Goal: Information Seeking & Learning: Learn about a topic

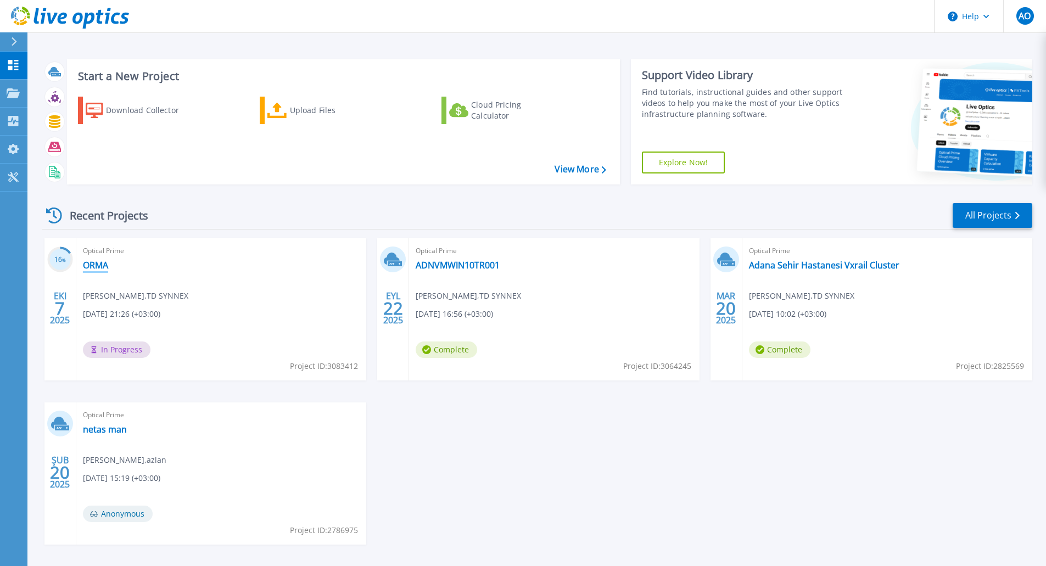
click at [84, 268] on link "ORMA" at bounding box center [95, 265] width 25 height 11
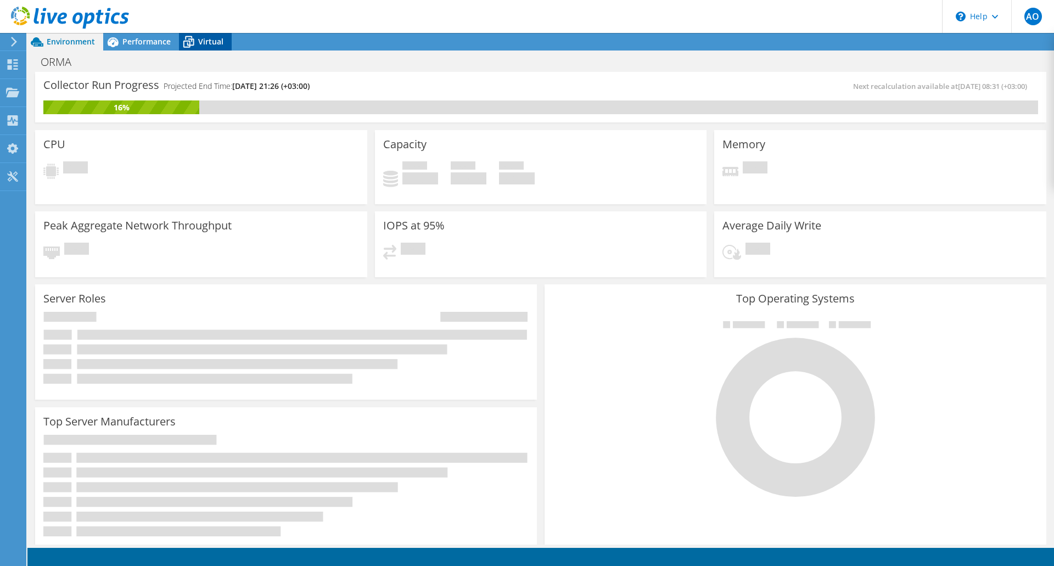
click at [211, 44] on span "Virtual" at bounding box center [210, 41] width 25 height 10
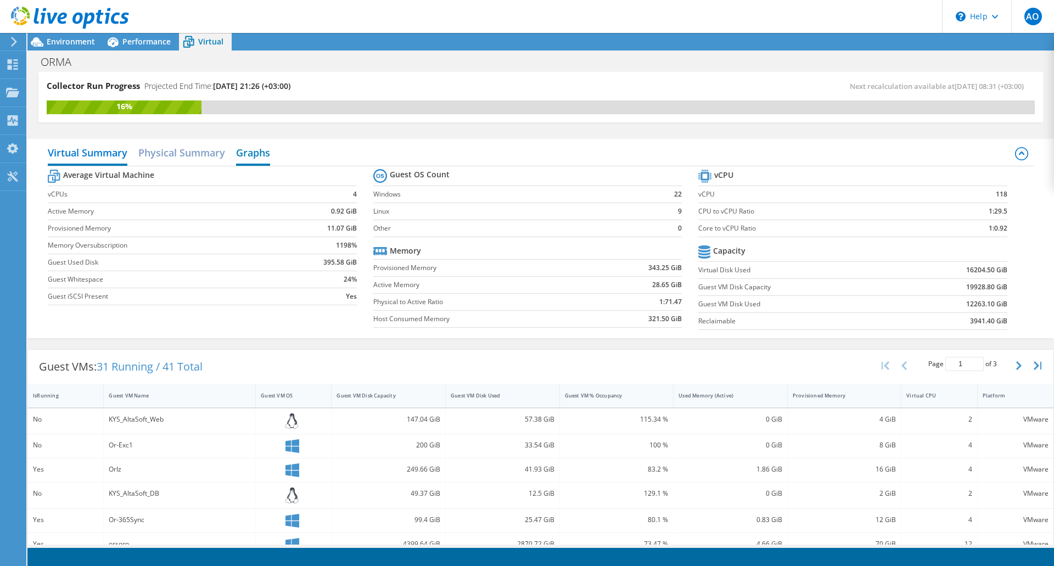
click at [260, 159] on h2 "Graphs" at bounding box center [253, 154] width 34 height 24
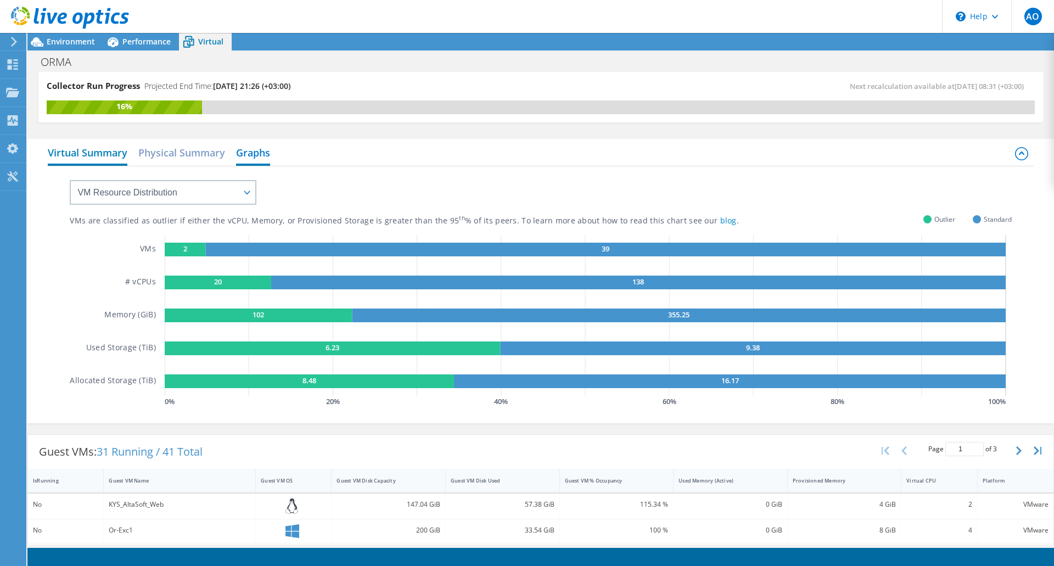
click at [101, 155] on h2 "Virtual Summary" at bounding box center [88, 154] width 80 height 24
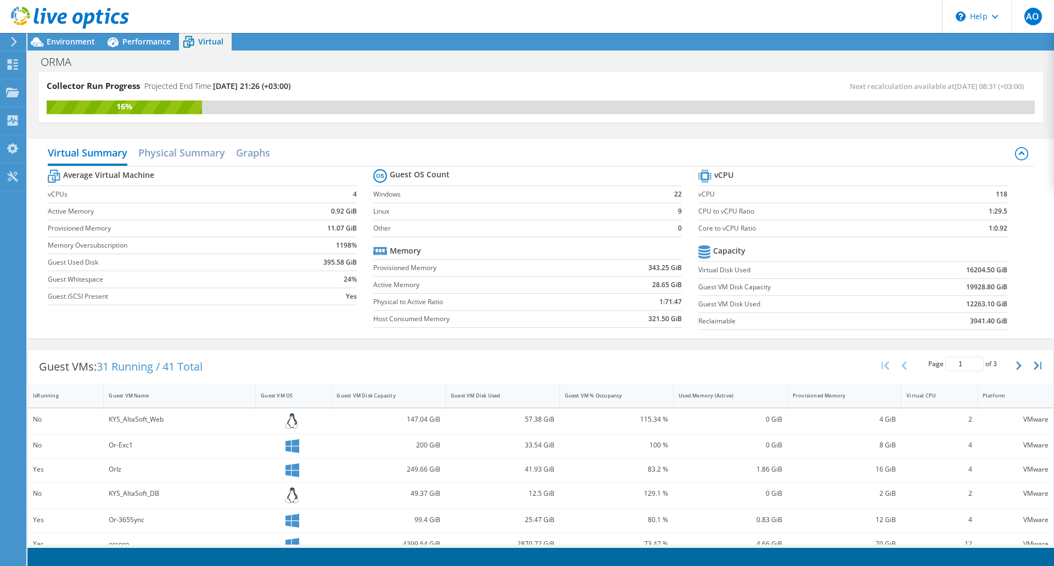
scroll to position [293, 0]
click at [185, 153] on h2 "Physical Summary" at bounding box center [181, 154] width 87 height 24
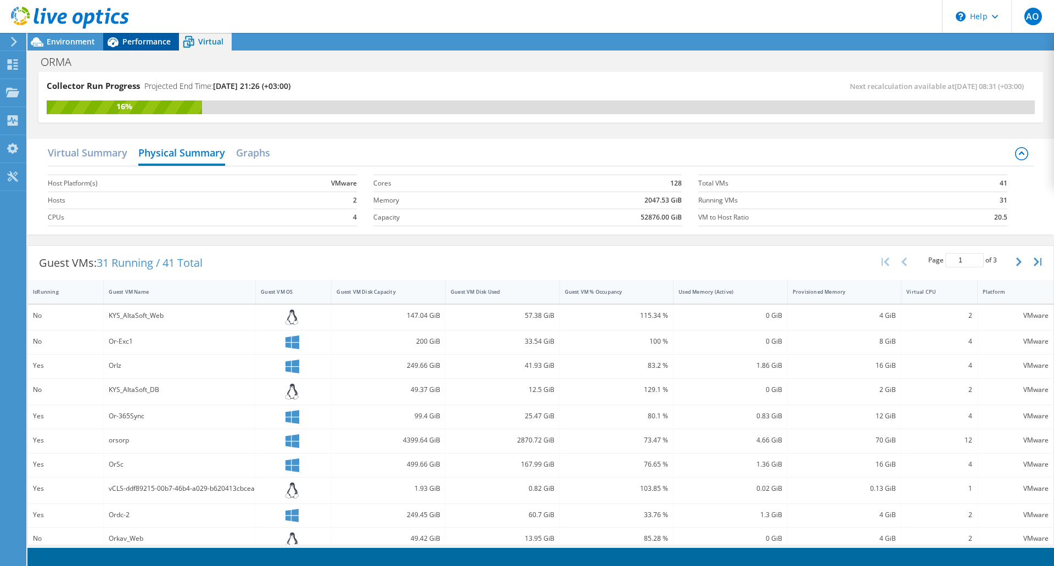
click at [150, 38] on span "Performance" at bounding box center [146, 41] width 48 height 10
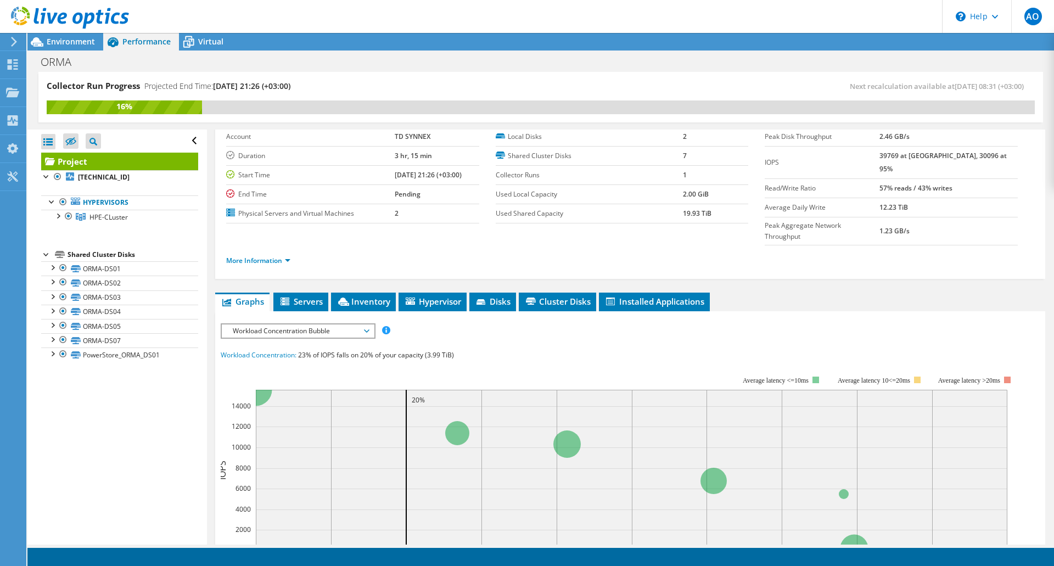
scroll to position [0, 0]
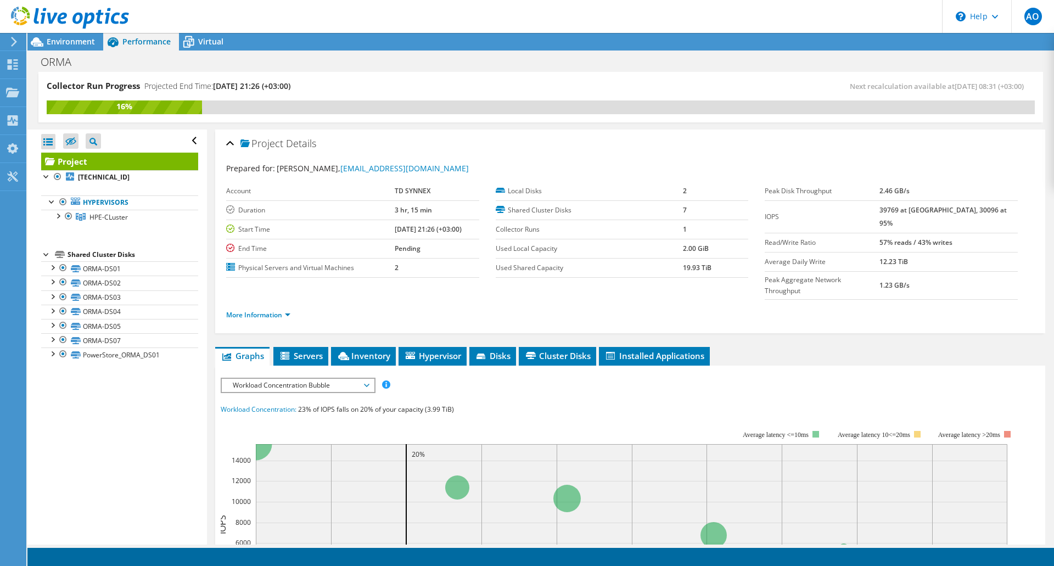
click at [302, 379] on span "Workload Concentration Bubble" at bounding box center [297, 385] width 141 height 13
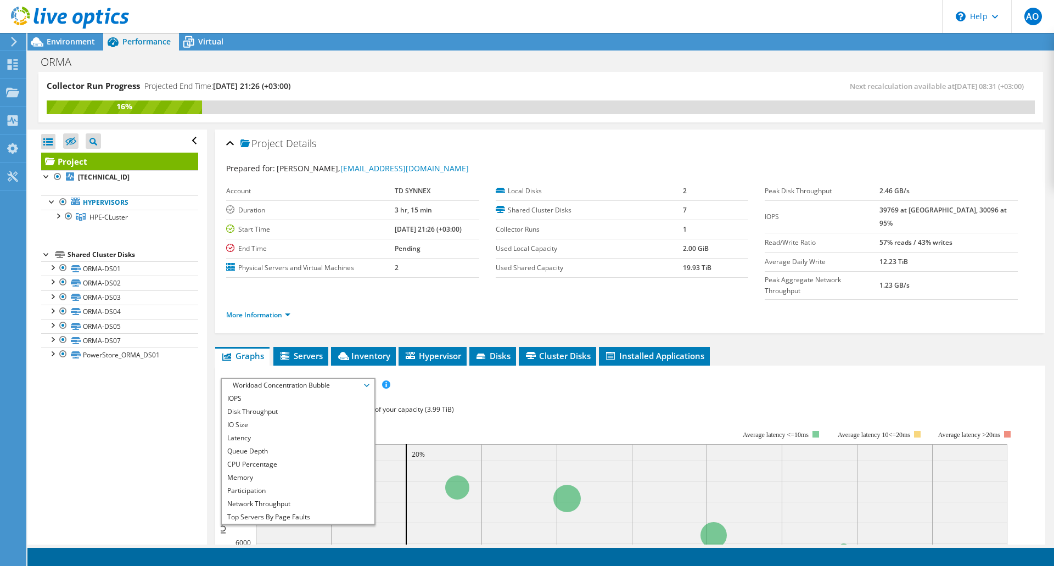
click at [533, 404] on div "Workload Concentration: 23% of IOPS falls on 20% of your capacity (3.99 TiB)" at bounding box center [630, 410] width 819 height 12
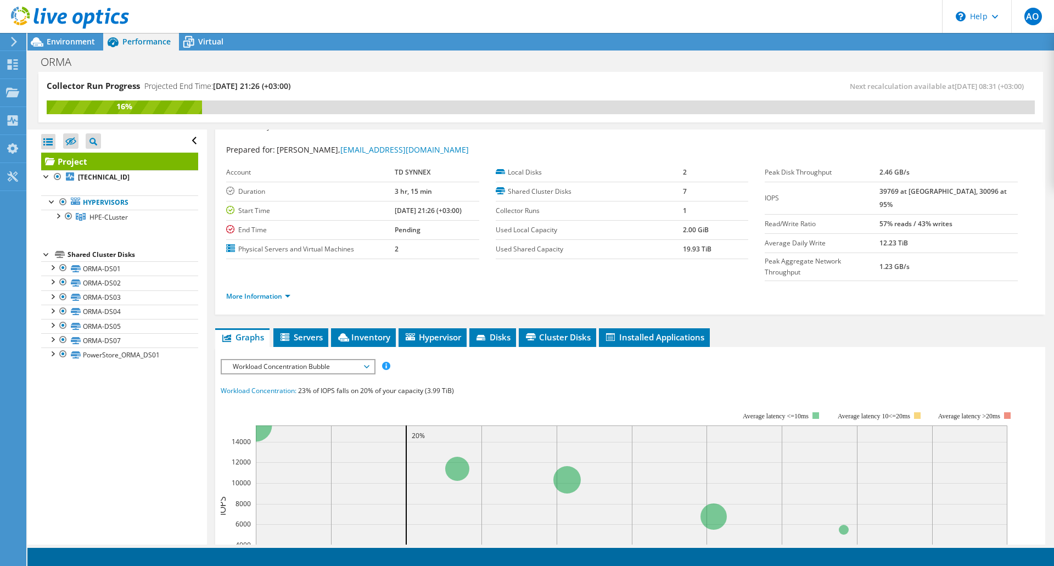
scroll to position [201, 0]
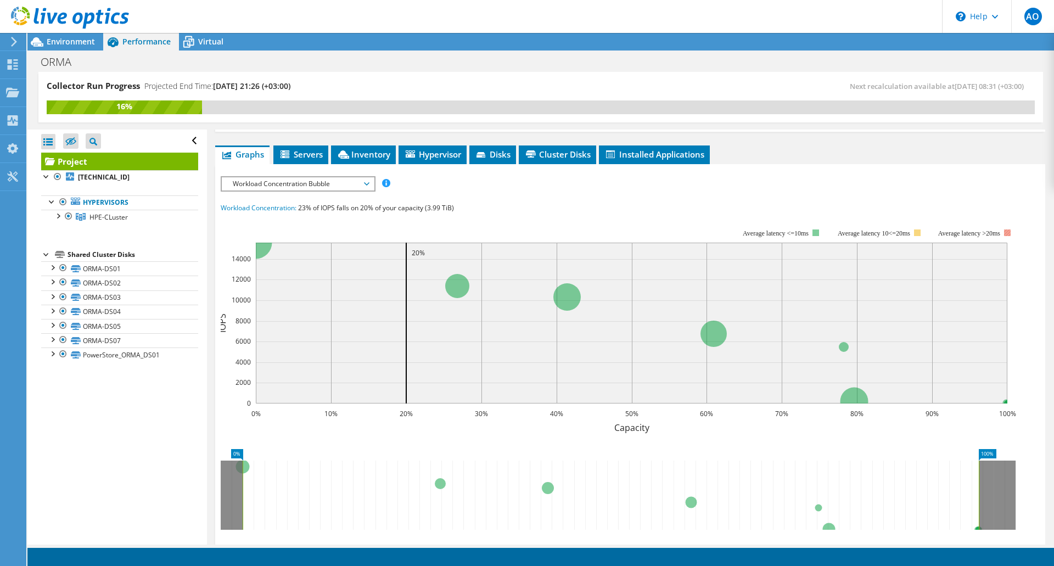
click at [991, 229] on text "Average latency >20ms" at bounding box center [969, 233] width 62 height 8
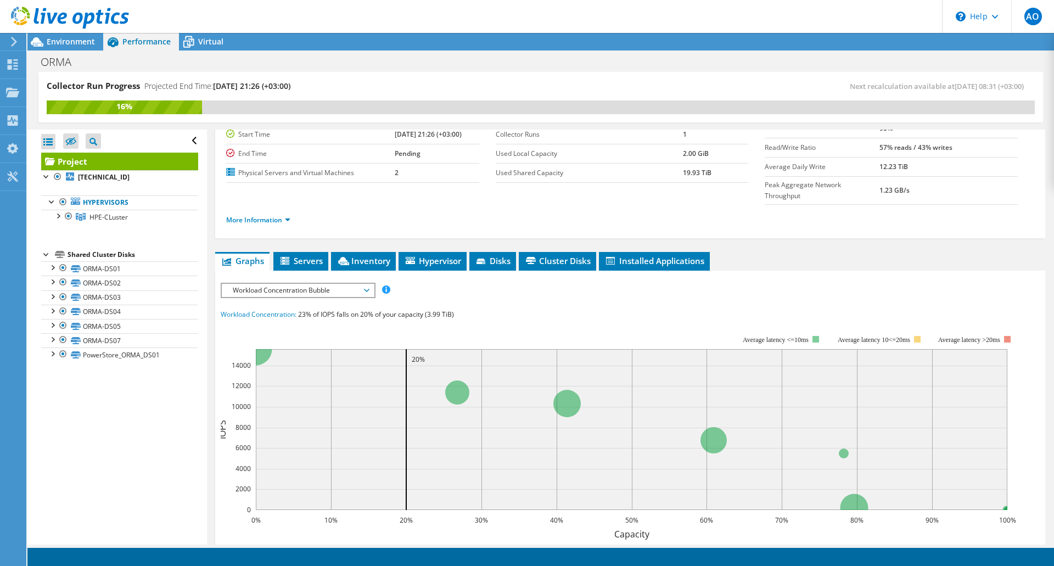
scroll to position [19, 0]
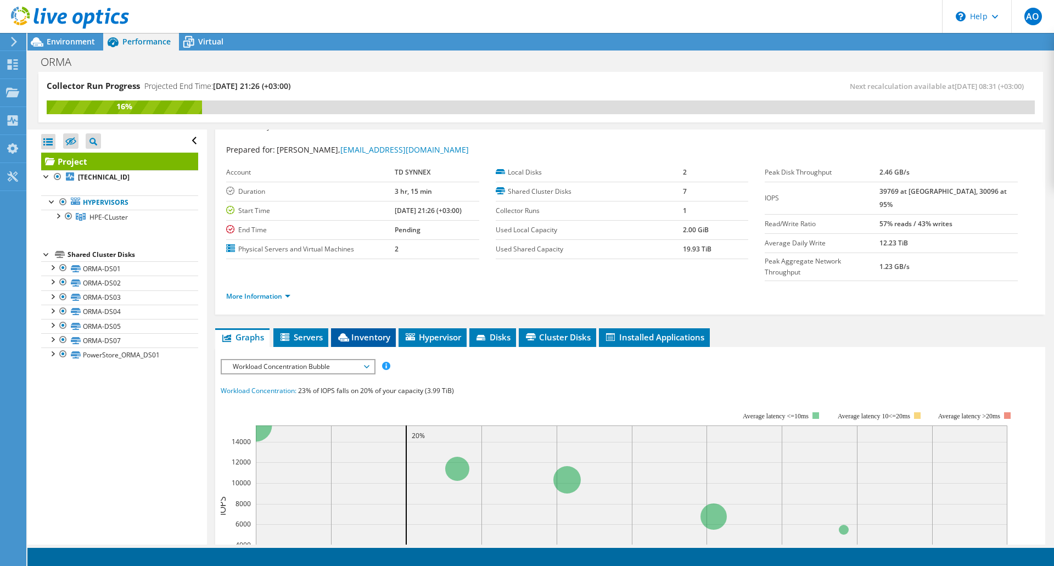
click at [356, 328] on li "Inventory" at bounding box center [363, 337] width 65 height 19
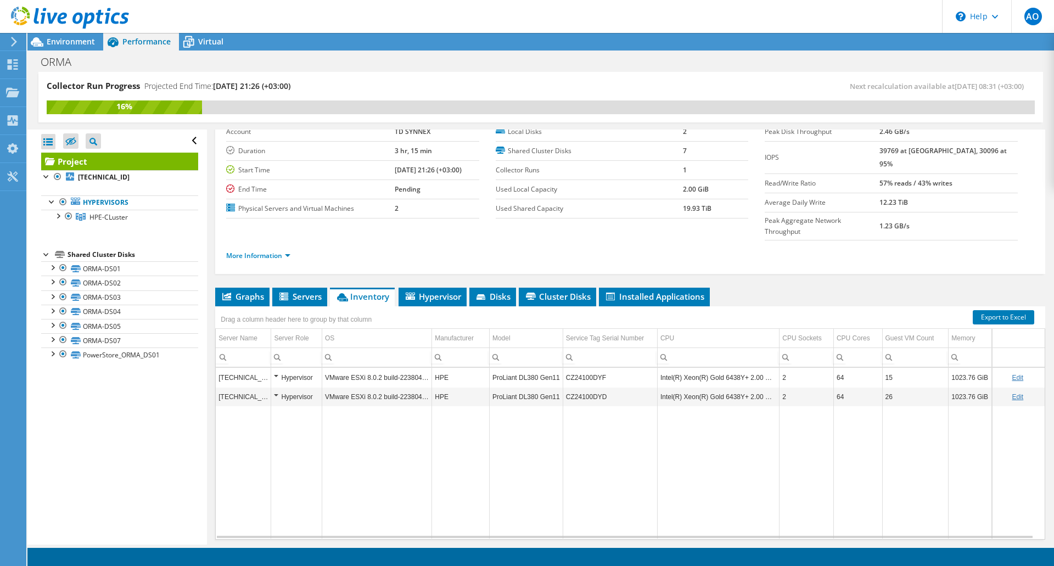
scroll to position [74, 0]
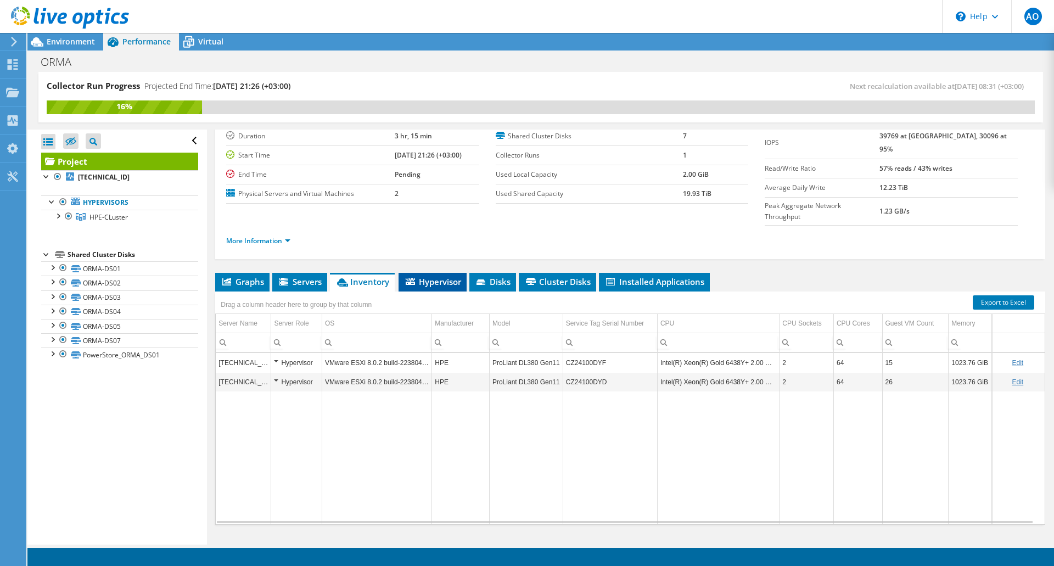
click at [432, 276] on span "Hypervisor" at bounding box center [432, 281] width 57 height 11
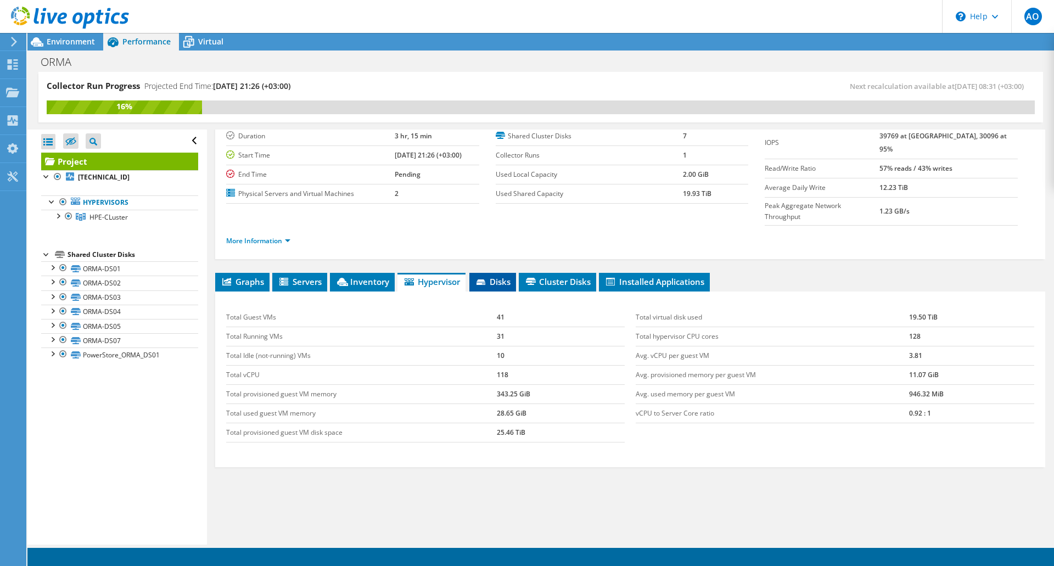
click at [507, 276] on span "Disks" at bounding box center [493, 281] width 36 height 11
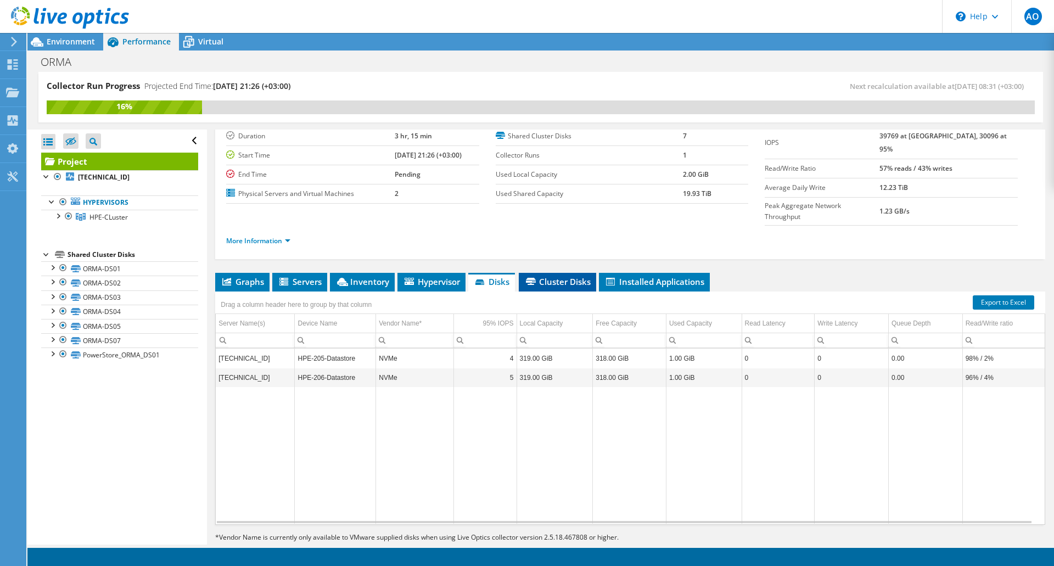
click at [549, 276] on span "Cluster Disks" at bounding box center [557, 281] width 66 height 11
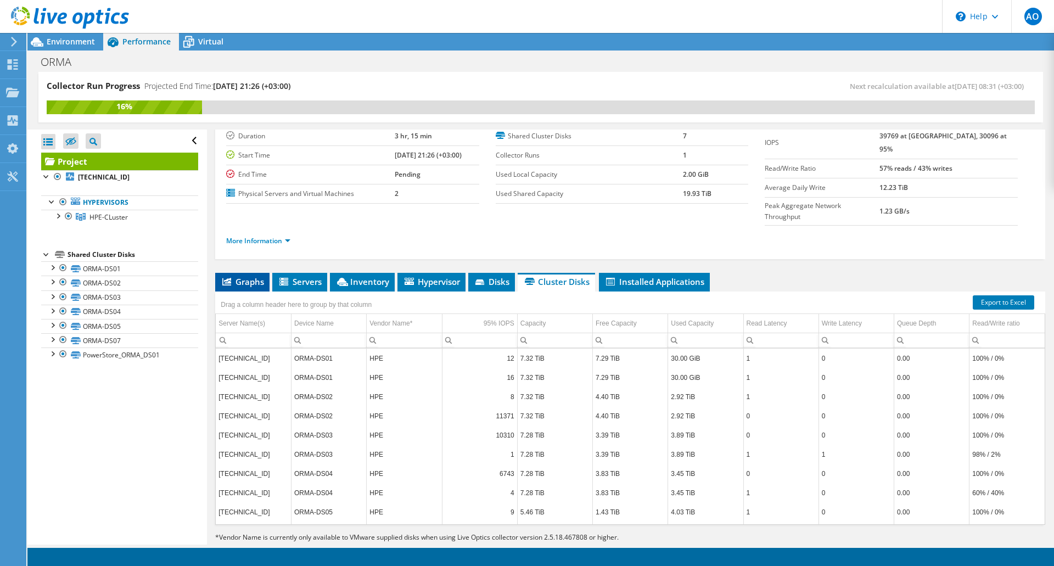
click at [255, 273] on li "Graphs" at bounding box center [242, 282] width 54 height 19
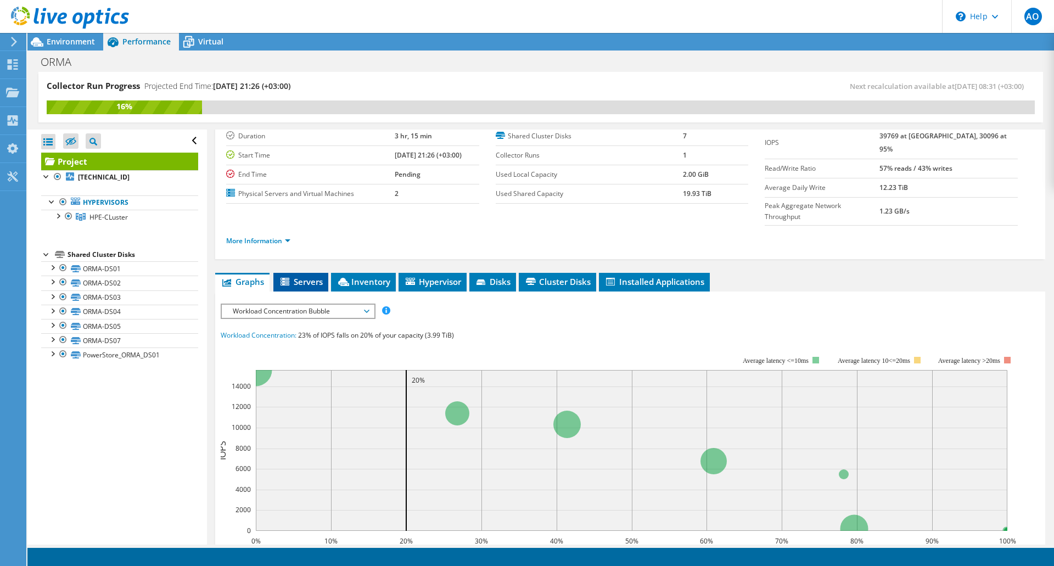
click at [290, 278] on icon at bounding box center [286, 282] width 11 height 9
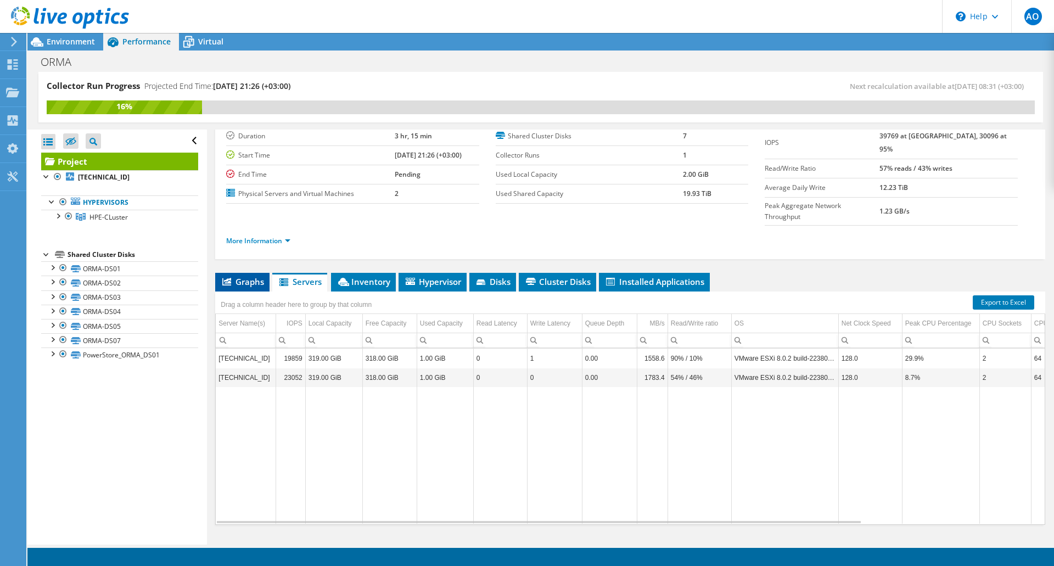
click at [262, 276] on span "Graphs" at bounding box center [242, 281] width 43 height 11
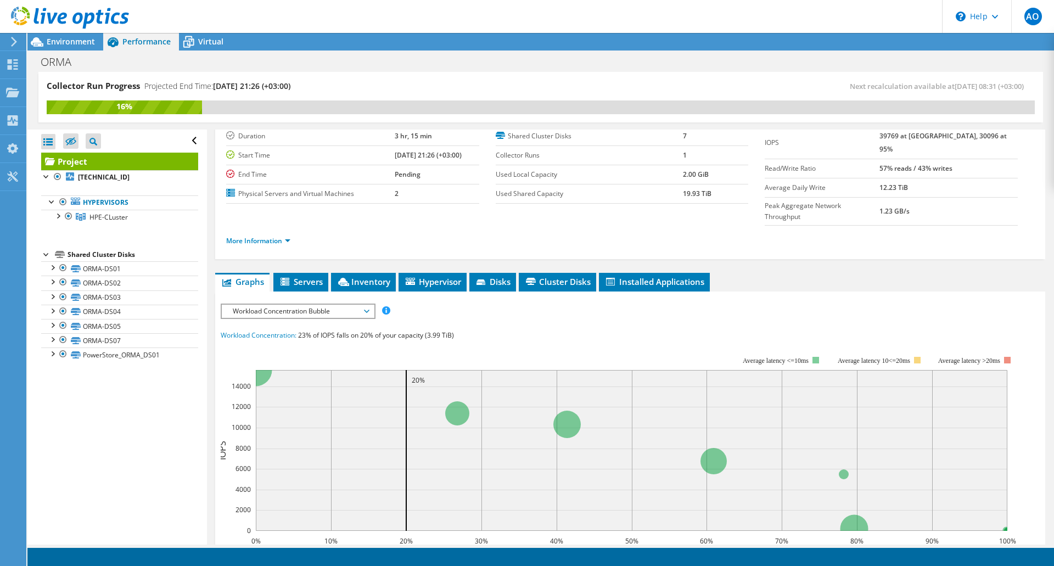
click at [305, 305] on span "Workload Concentration Bubble" at bounding box center [297, 311] width 141 height 13
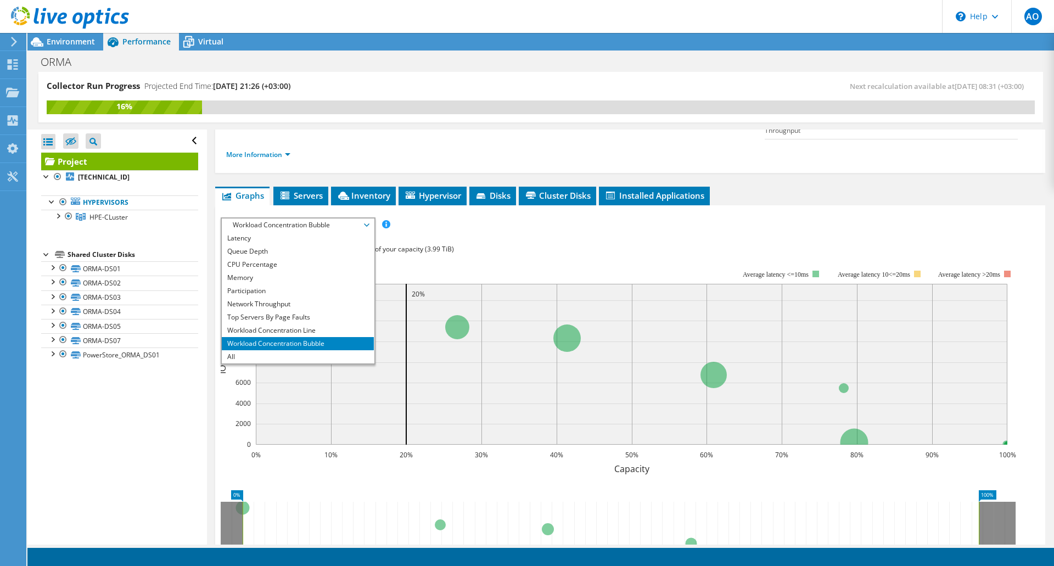
scroll to position [166, 0]
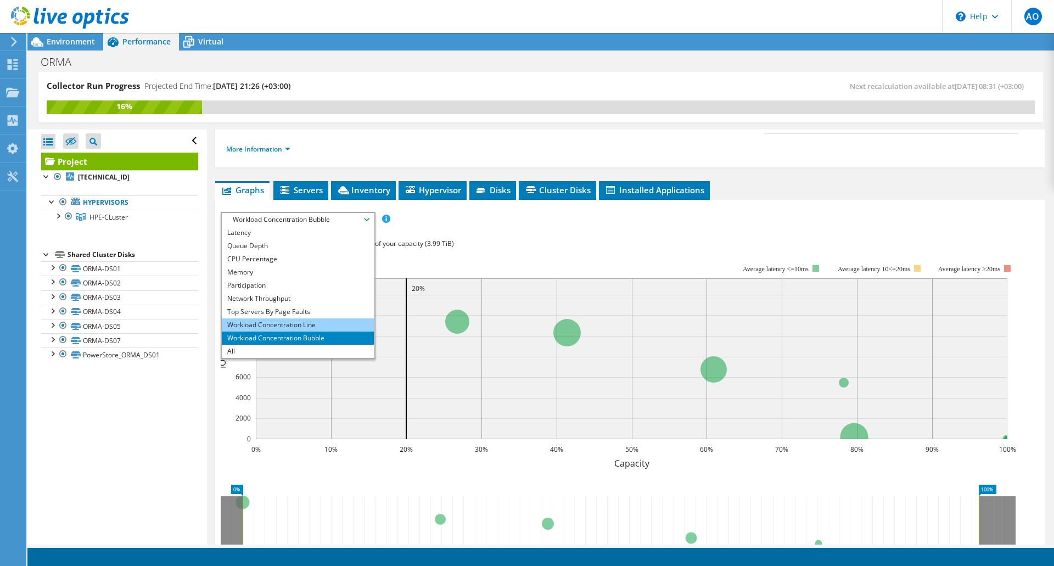
click at [307, 318] on li "Workload Concentration Line" at bounding box center [298, 324] width 152 height 13
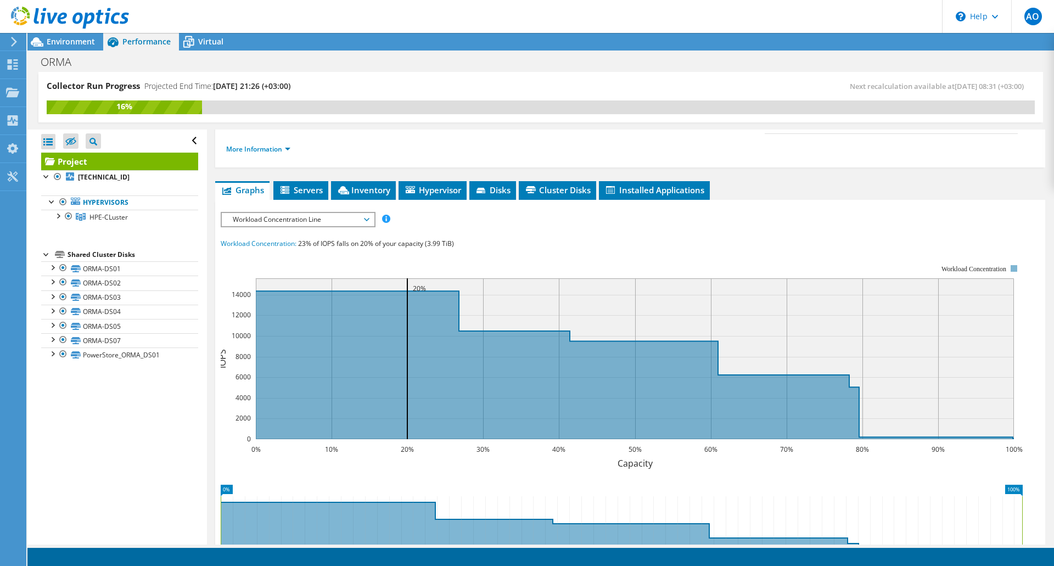
click at [281, 213] on span "Workload Concentration Line" at bounding box center [297, 219] width 141 height 13
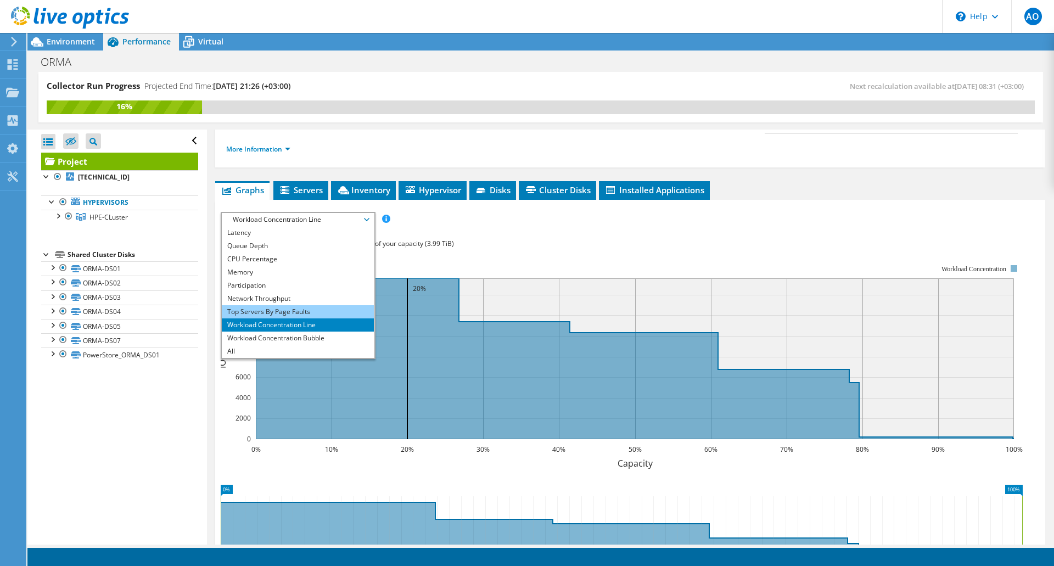
click at [287, 305] on li "Top Servers By Page Faults" at bounding box center [298, 311] width 152 height 13
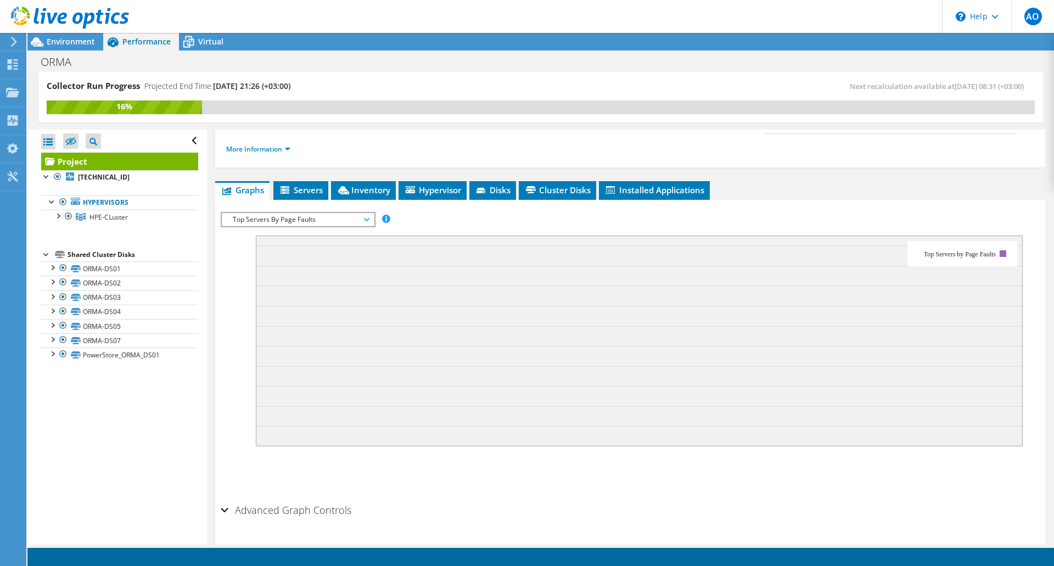
scroll to position [174, 0]
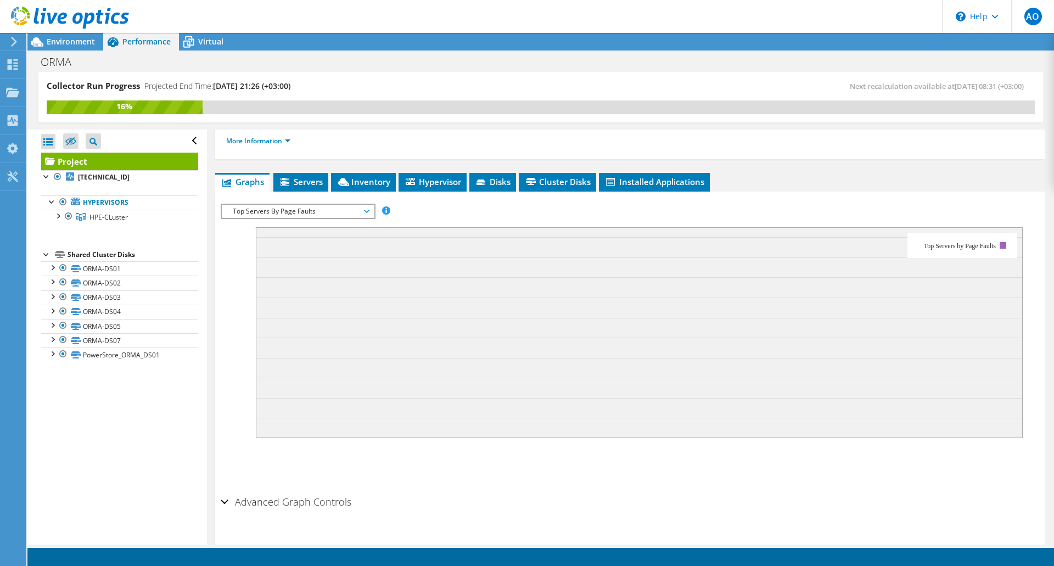
click at [292, 205] on span "Top Servers By Page Faults" at bounding box center [297, 211] width 141 height 13
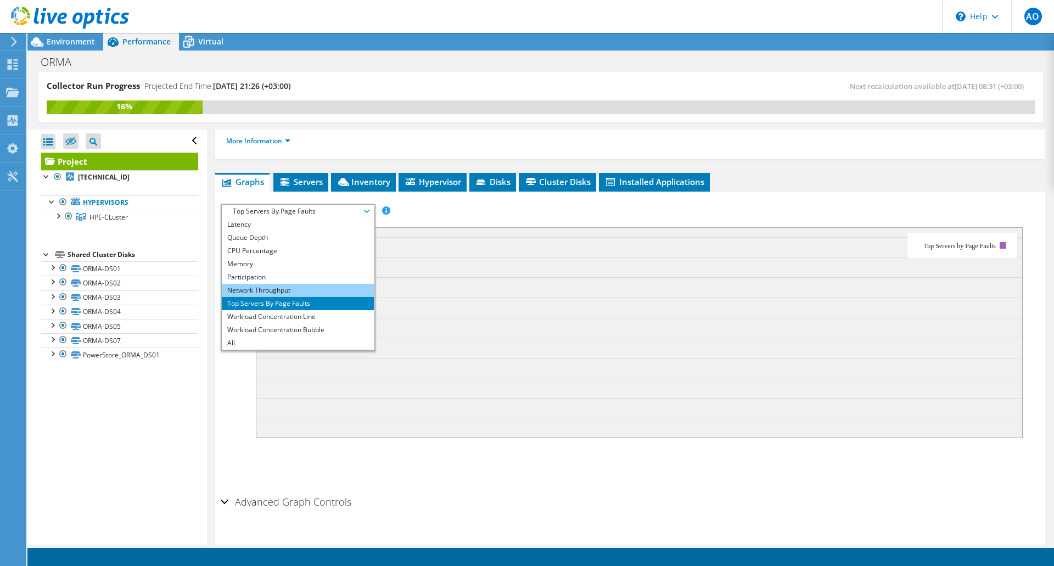
click at [292, 284] on li "Network Throughput" at bounding box center [298, 290] width 152 height 13
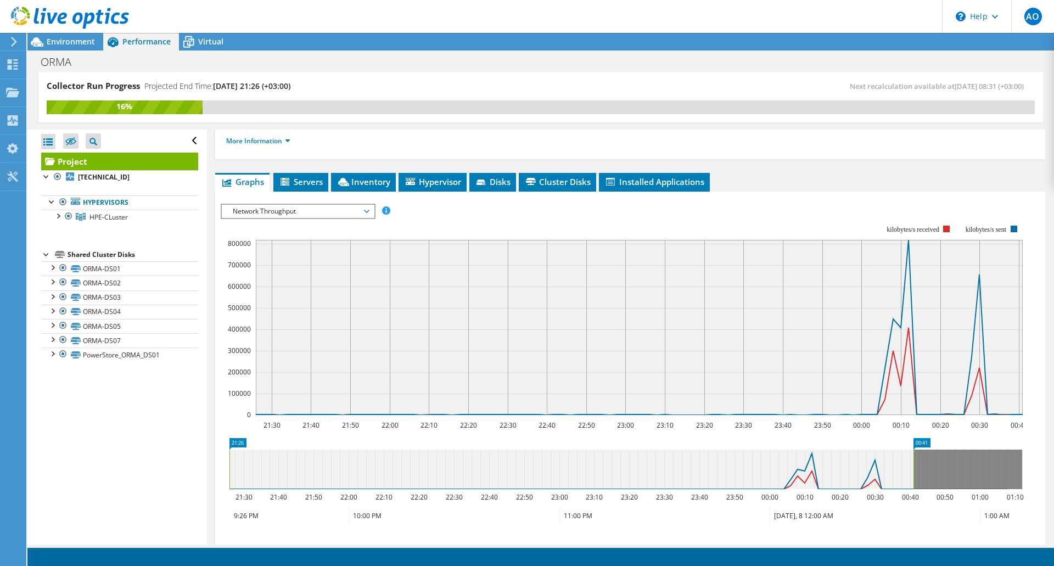
click at [287, 205] on span "Network Throughput" at bounding box center [297, 211] width 141 height 13
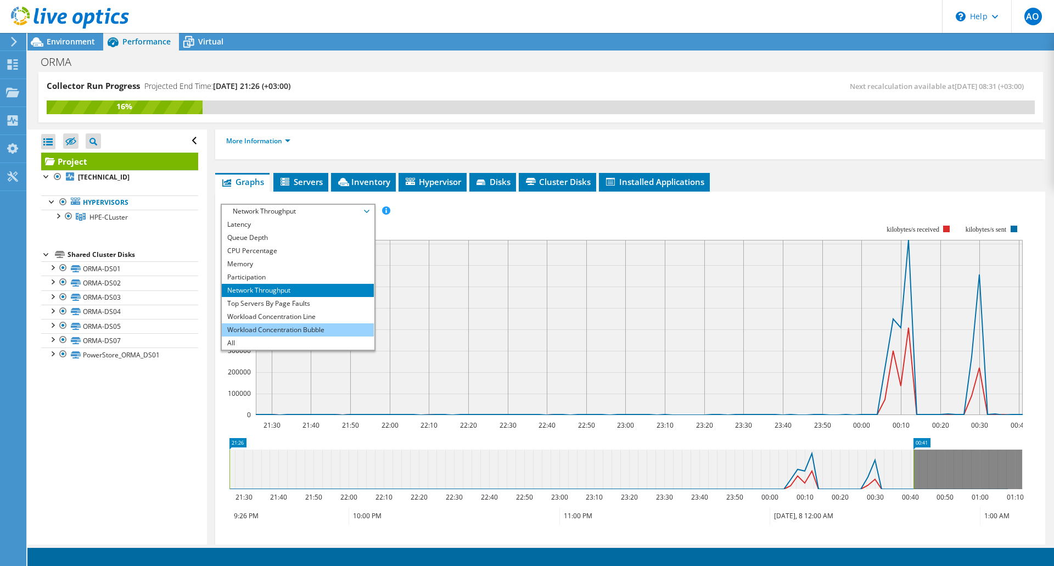
click at [305, 323] on li "Workload Concentration Bubble" at bounding box center [298, 329] width 152 height 13
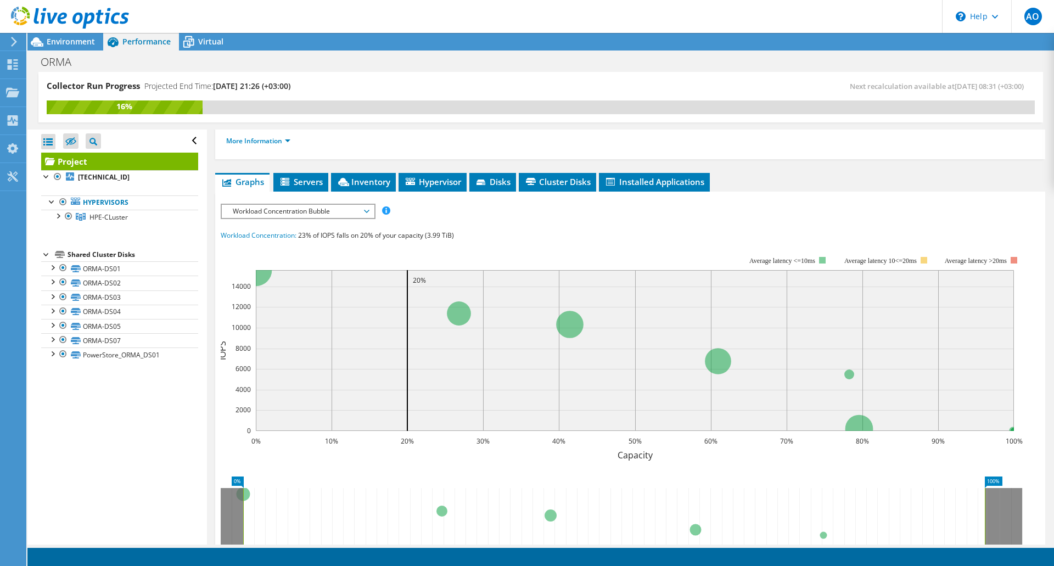
scroll to position [293, 0]
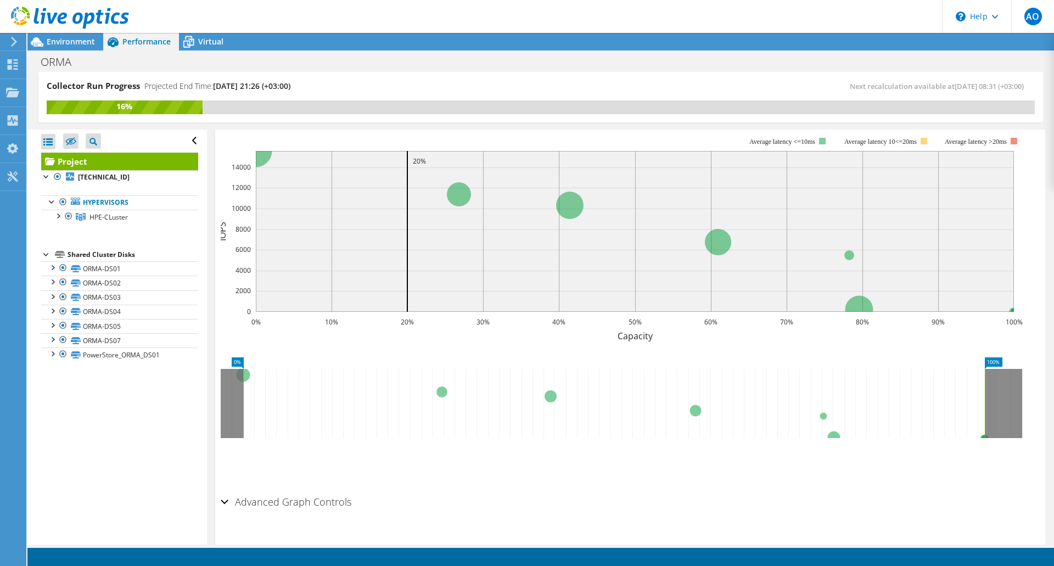
click at [1007, 395] on icon at bounding box center [622, 403] width 802 height 69
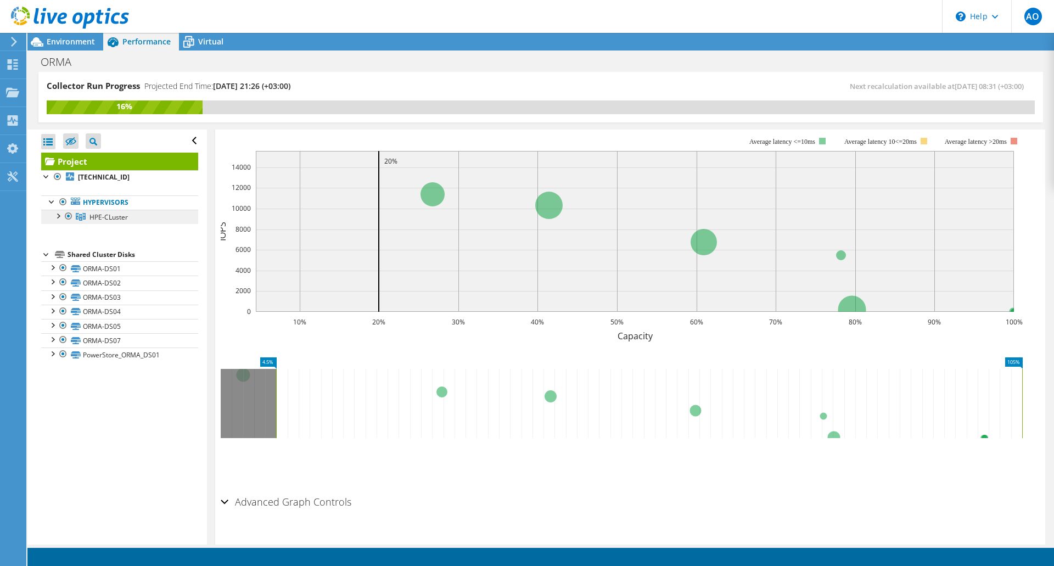
click at [103, 218] on span "HPE-CLuster" at bounding box center [108, 216] width 38 height 9
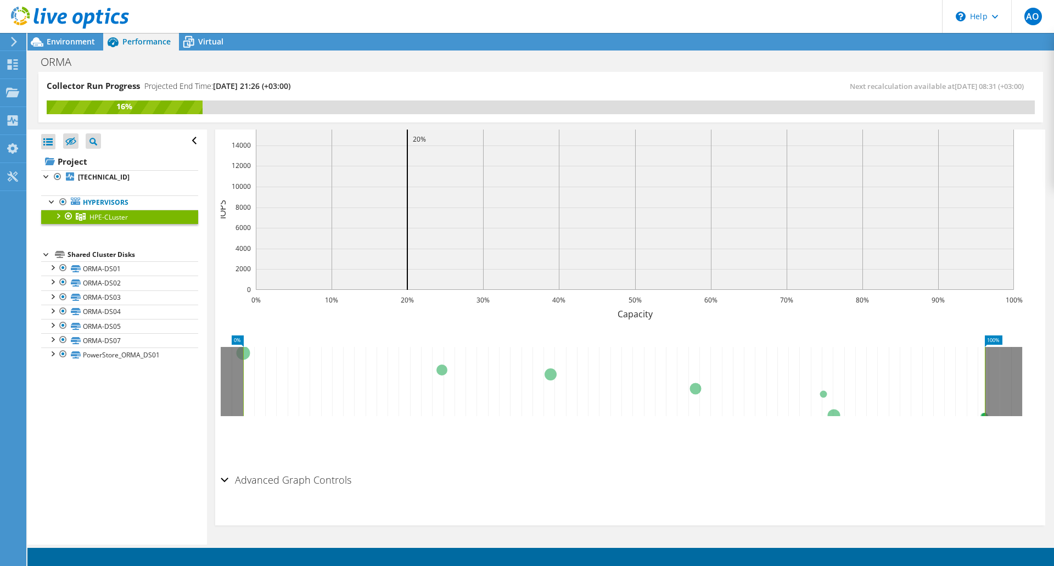
scroll to position [232, 0]
click at [64, 216] on div at bounding box center [68, 216] width 11 height 13
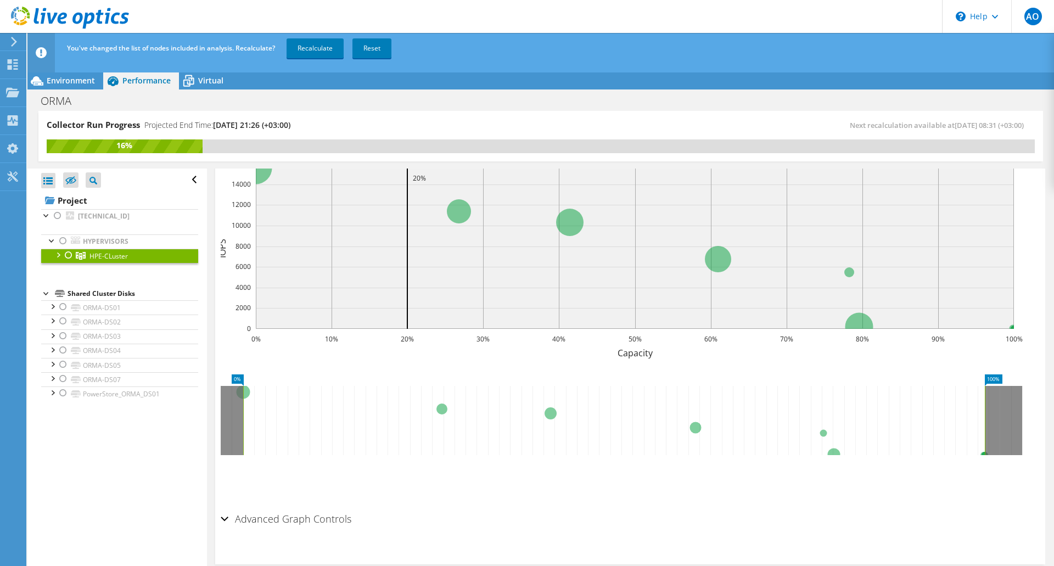
click at [60, 258] on div at bounding box center [57, 254] width 11 height 11
click at [71, 255] on div at bounding box center [68, 255] width 11 height 13
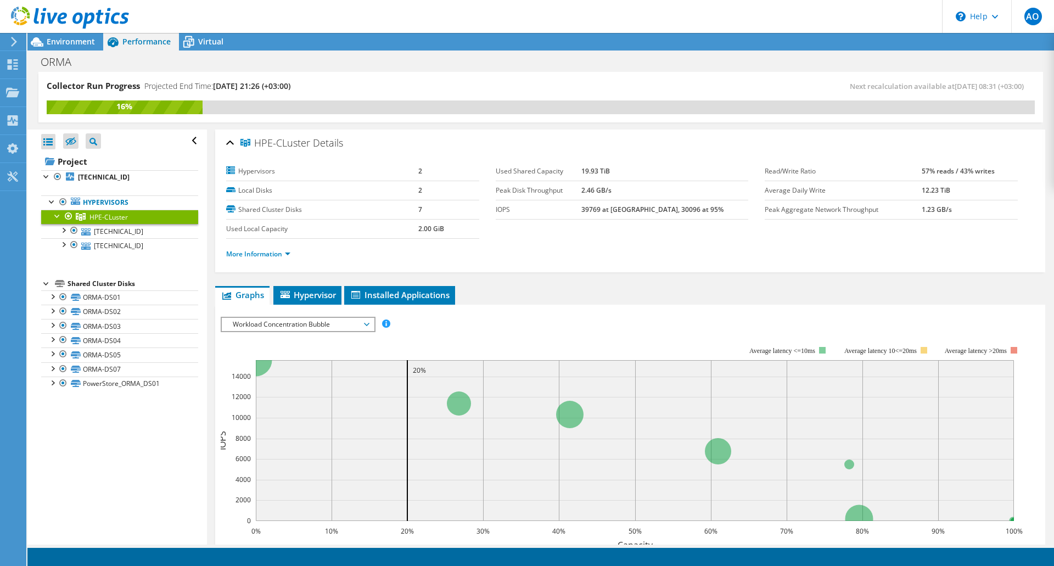
scroll to position [0, 0]
click at [281, 328] on span "Workload Concentration Bubble" at bounding box center [297, 324] width 141 height 13
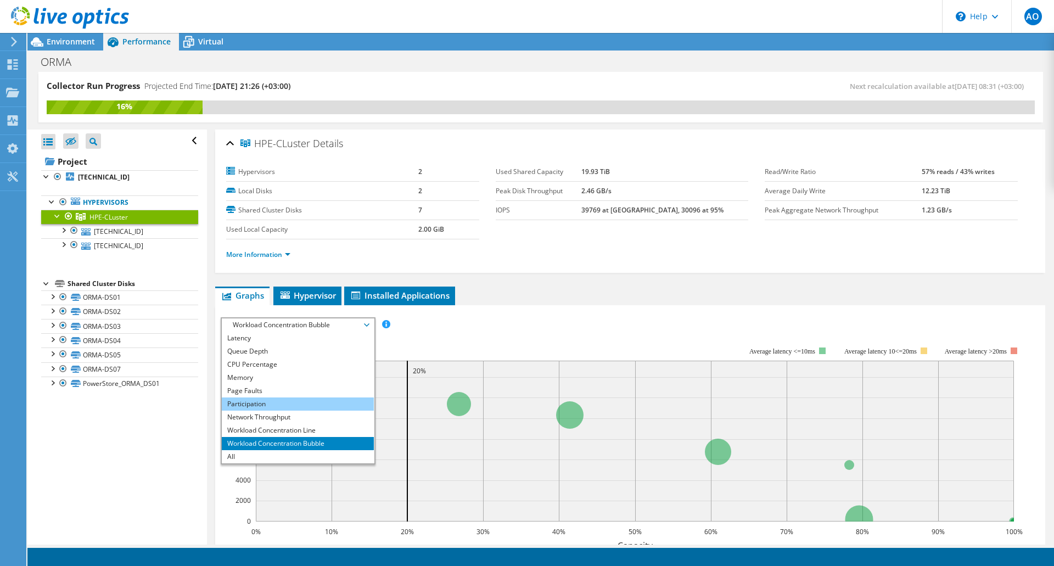
click at [266, 399] on li "Participation" at bounding box center [298, 403] width 152 height 13
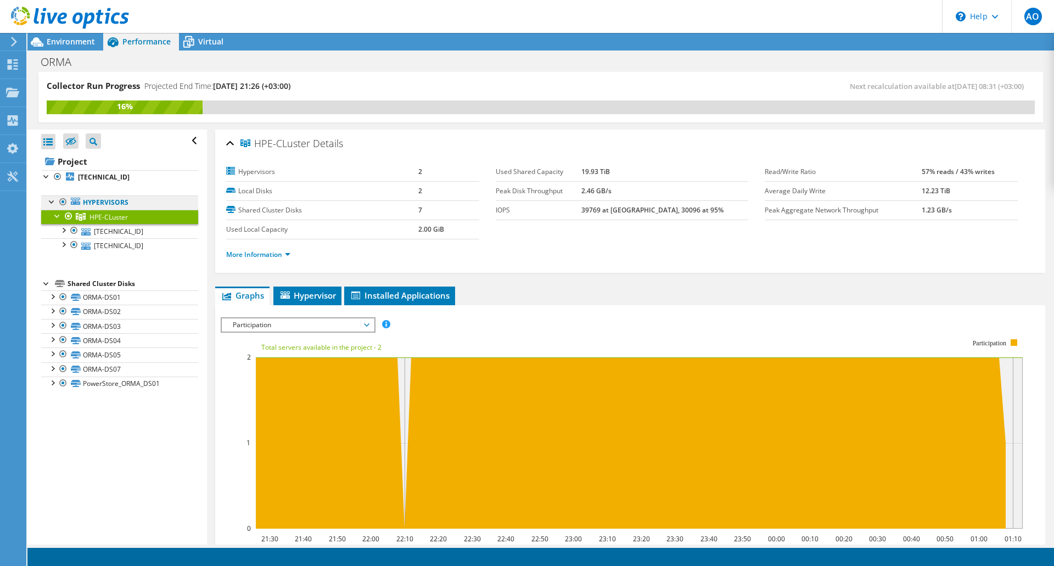
click at [111, 208] on link "Hypervisors" at bounding box center [119, 202] width 157 height 14
click at [70, 42] on span "Environment" at bounding box center [71, 41] width 48 height 10
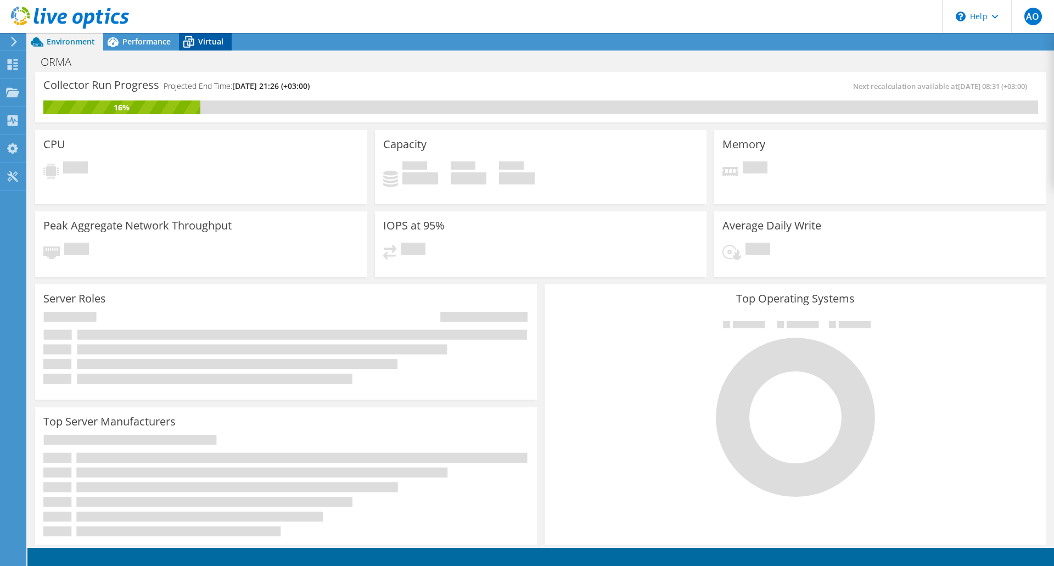
click at [201, 49] on div "Virtual" at bounding box center [205, 42] width 53 height 18
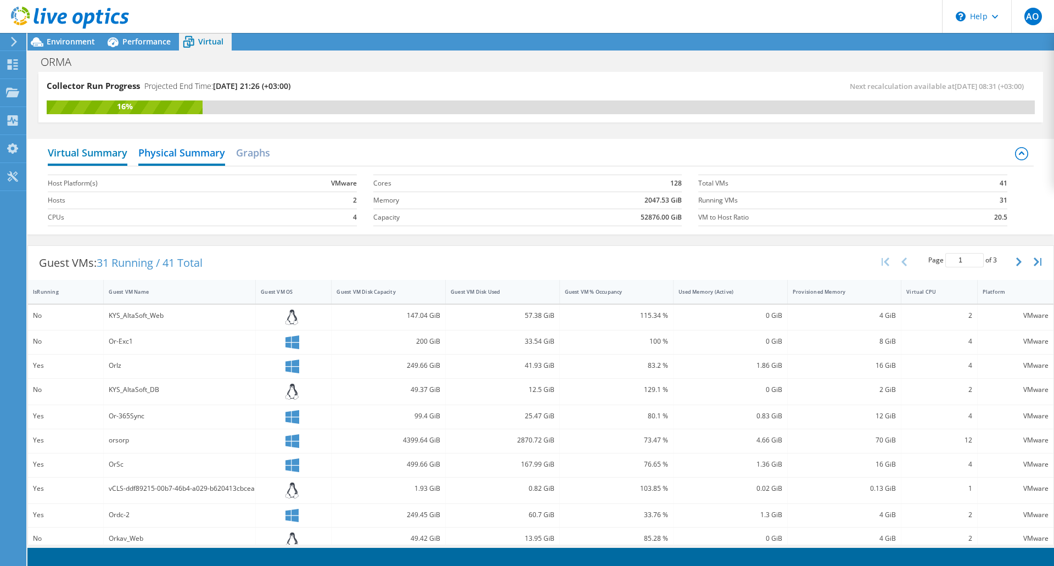
click at [102, 153] on h2 "Virtual Summary" at bounding box center [88, 154] width 80 height 24
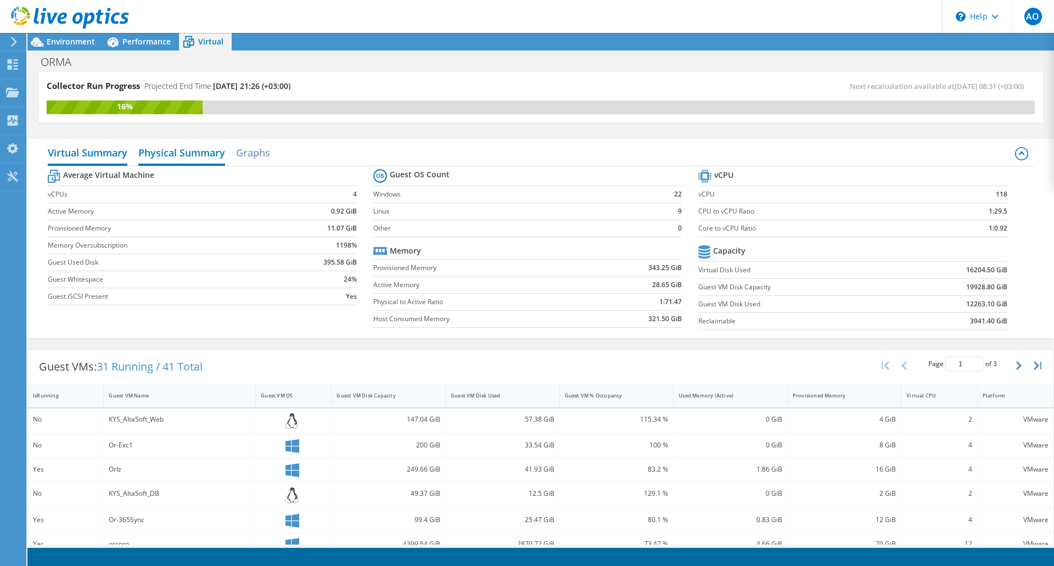
click at [181, 156] on h2 "Physical Summary" at bounding box center [181, 154] width 87 height 24
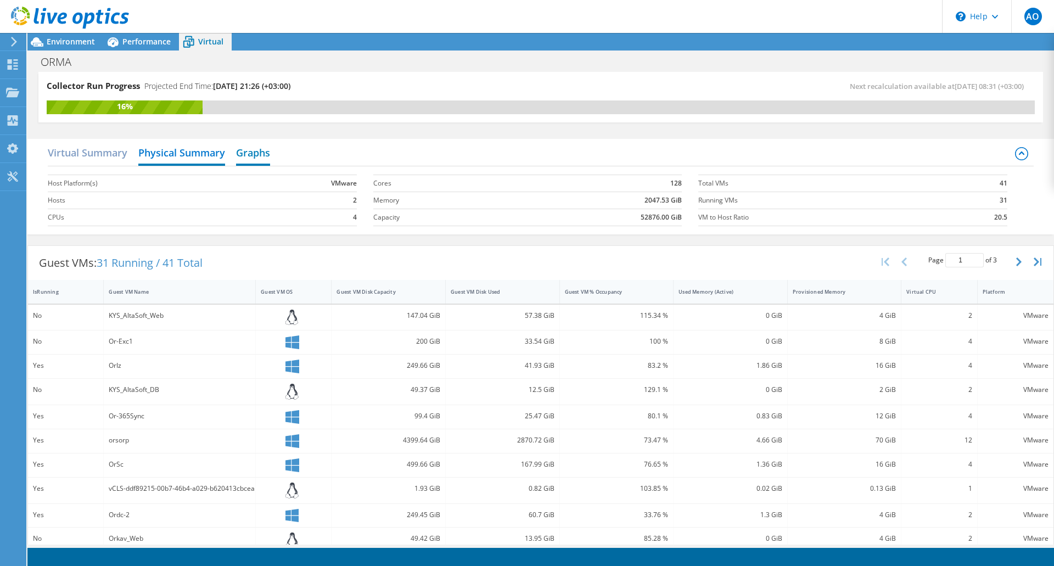
click at [266, 160] on h2 "Graphs" at bounding box center [253, 154] width 34 height 24
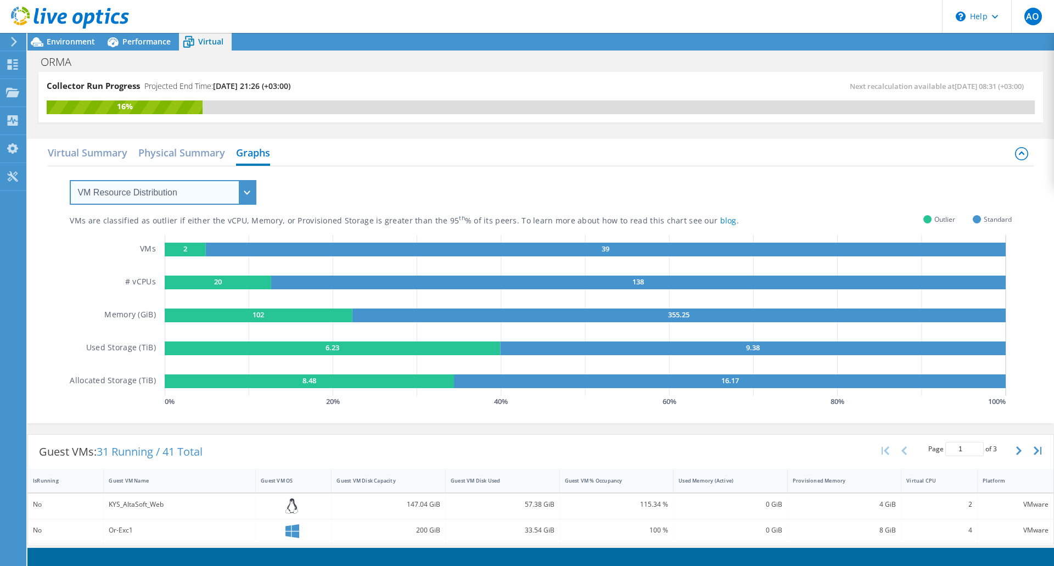
click at [187, 192] on select "VM Resource Distribution Provisioning Contrast Over Provisioning" at bounding box center [163, 192] width 187 height 25
click at [70, 180] on select "VM Resource Distribution Provisioning Contrast Over Provisioning" at bounding box center [163, 192] width 187 height 25
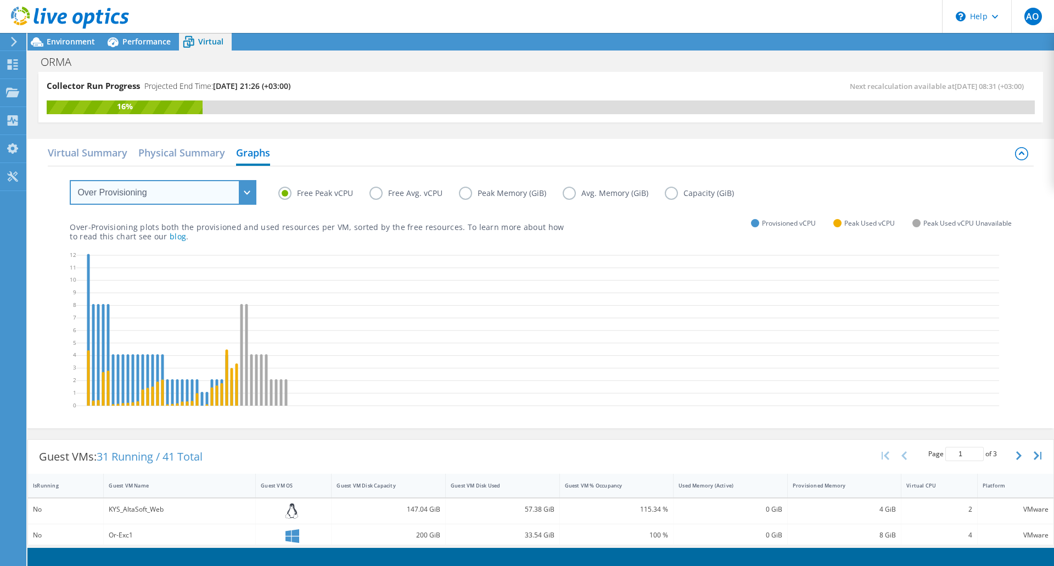
click at [175, 193] on select "VM Resource Distribution Provisioning Contrast Over Provisioning" at bounding box center [163, 192] width 187 height 25
select select "VM Resource Distribution"
click at [70, 180] on select "VM Resource Distribution Provisioning Contrast Over Provisioning" at bounding box center [163, 192] width 187 height 25
